Goal: Book appointment/travel/reservation

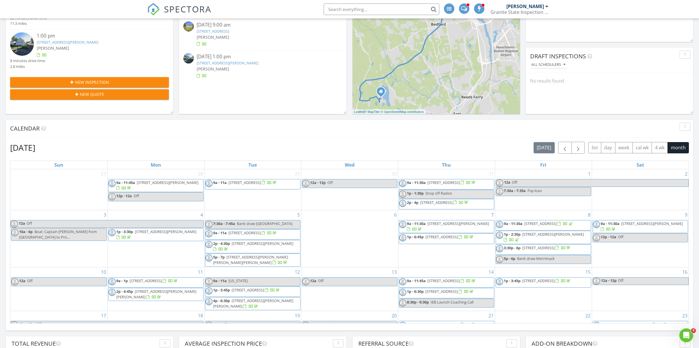
scroll to position [115, 0]
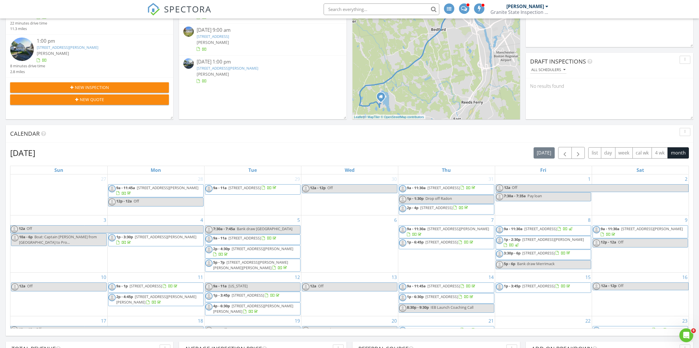
click at [458, 155] on div "[DATE] [DATE] list day week cal wk 4 wk month" at bounding box center [349, 153] width 678 height 12
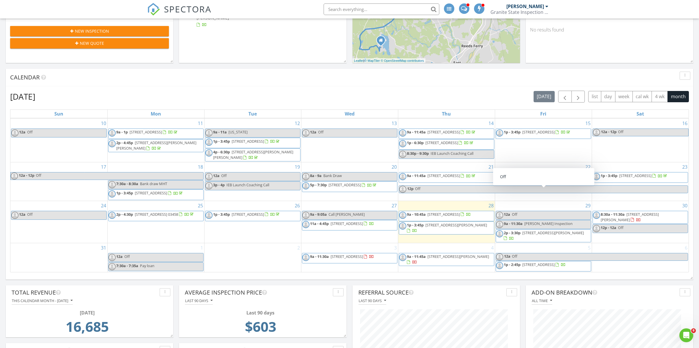
scroll to position [106, 0]
click at [445, 268] on div "4 9a - 11:45a [STREET_ADDRESS][PERSON_NAME]" at bounding box center [446, 257] width 97 height 29
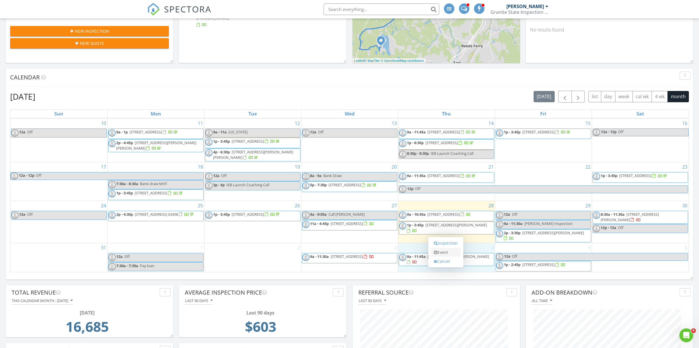
click at [446, 253] on link "Event" at bounding box center [446, 252] width 30 height 9
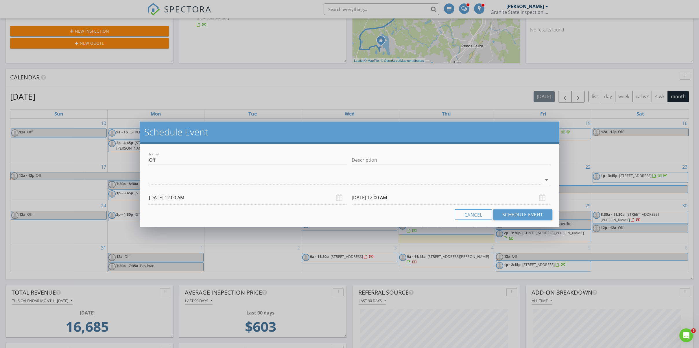
click at [171, 177] on div at bounding box center [345, 180] width 393 height 10
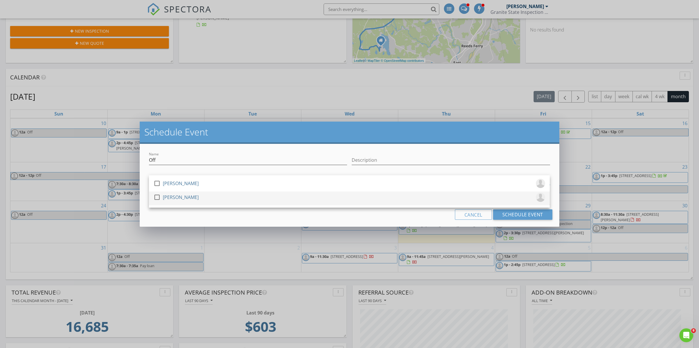
click at [156, 197] on div at bounding box center [157, 198] width 10 height 10
drag, startPoint x: 399, startPoint y: 217, endPoint x: 394, endPoint y: 217, distance: 4.6
click at [398, 217] on div "Cancel Schedule Event" at bounding box center [349, 215] width 405 height 10
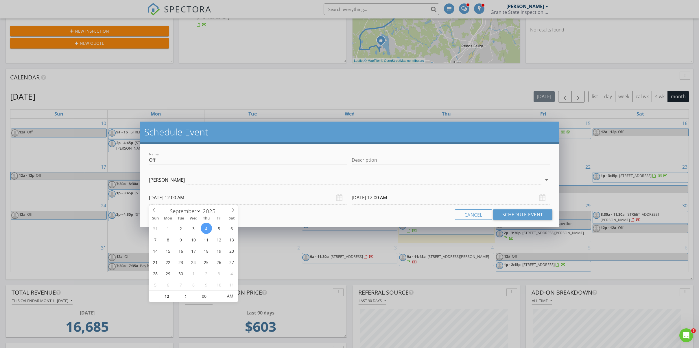
click at [202, 198] on input "[DATE] 12:00 AM" at bounding box center [248, 198] width 198 height 14
type input "[DATE] 12:00 PM"
click at [230, 296] on span "AM" at bounding box center [230, 297] width 16 height 12
click at [398, 198] on input "[DATE] 12:00 PM" at bounding box center [451, 198] width 198 height 14
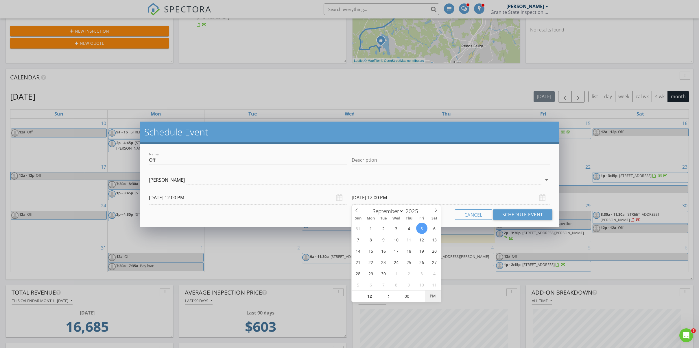
type input "[DATE] 12:00 AM"
click at [433, 298] on span "PM" at bounding box center [433, 297] width 16 height 12
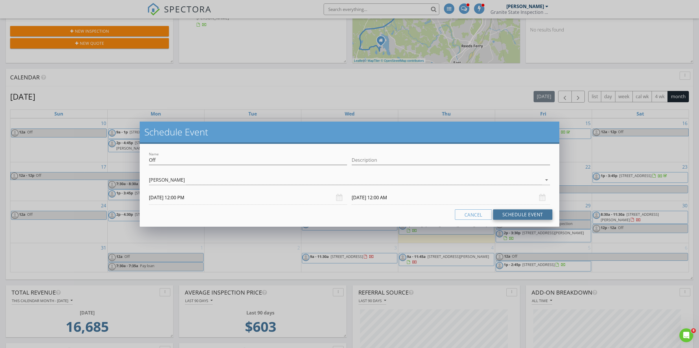
click at [527, 215] on button "Schedule Event" at bounding box center [522, 215] width 59 height 10
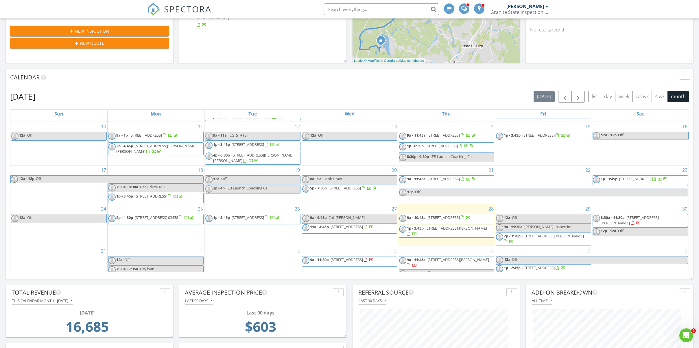
scroll to position [107, 0]
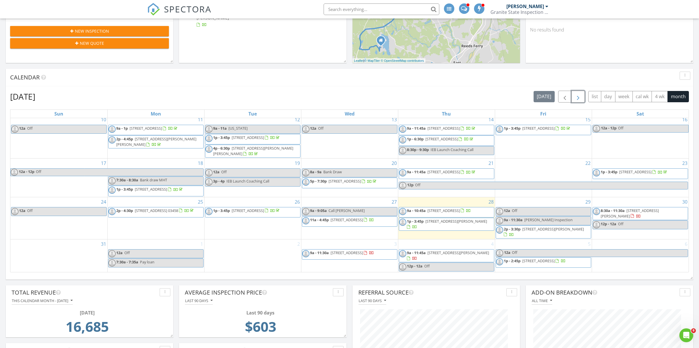
click at [578, 97] on span "button" at bounding box center [577, 96] width 7 height 7
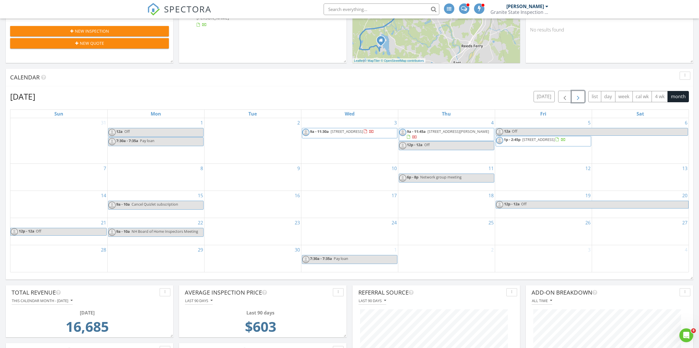
scroll to position [172, 0]
